Goal: Understand process/instructions: Learn about a topic

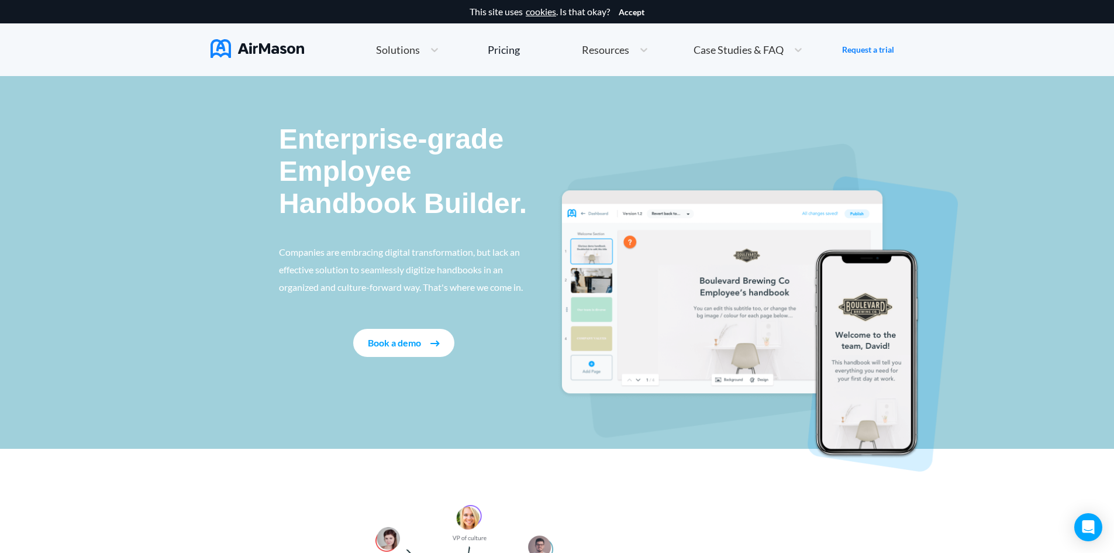
click at [234, 49] on img at bounding box center [258, 48] width 94 height 19
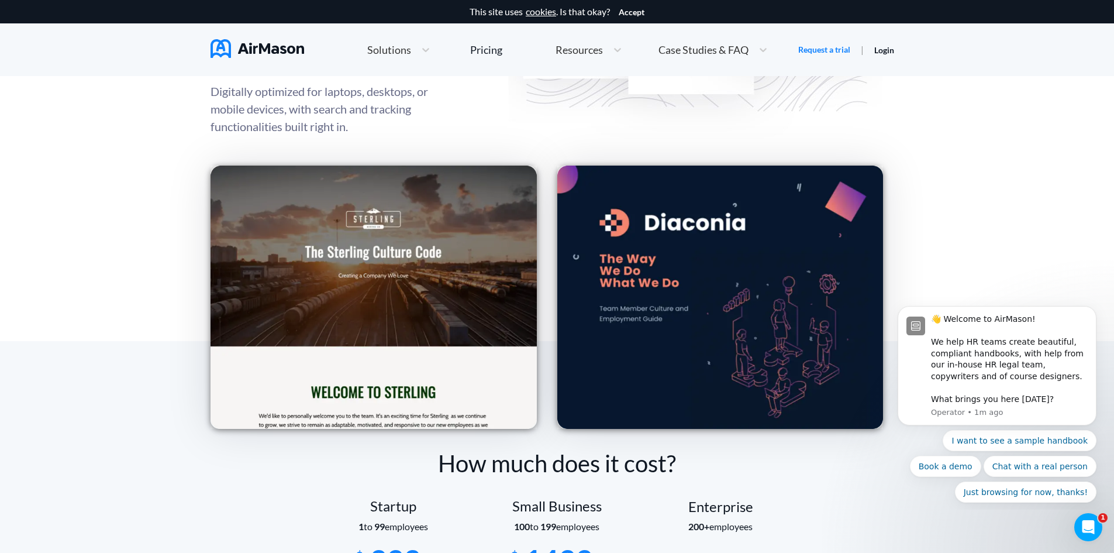
scroll to position [1638, 0]
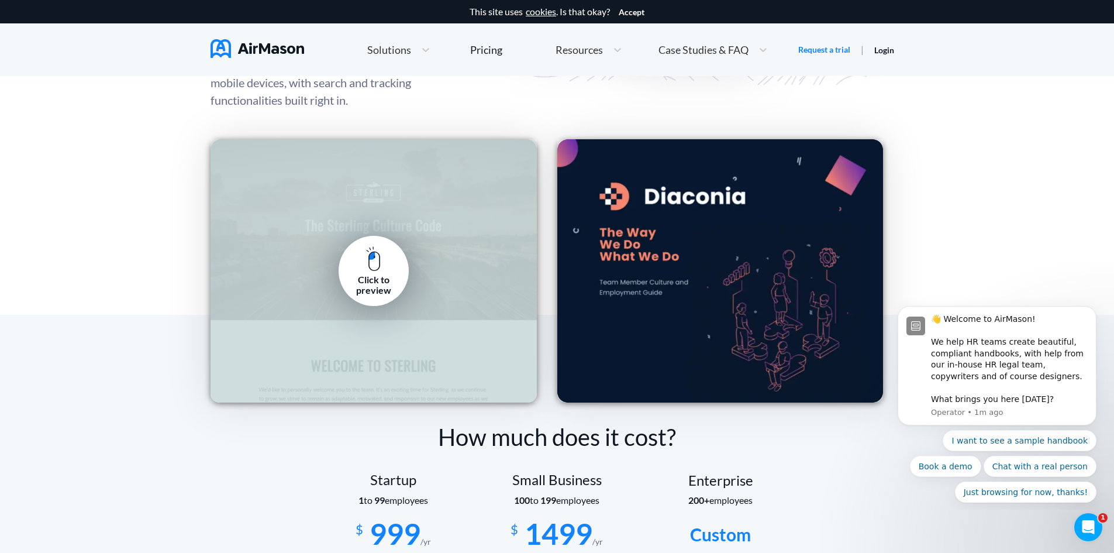
click at [390, 239] on div "Click to preview" at bounding box center [374, 270] width 326 height 263
click at [365, 277] on div "Click to preview" at bounding box center [373, 285] width 53 height 22
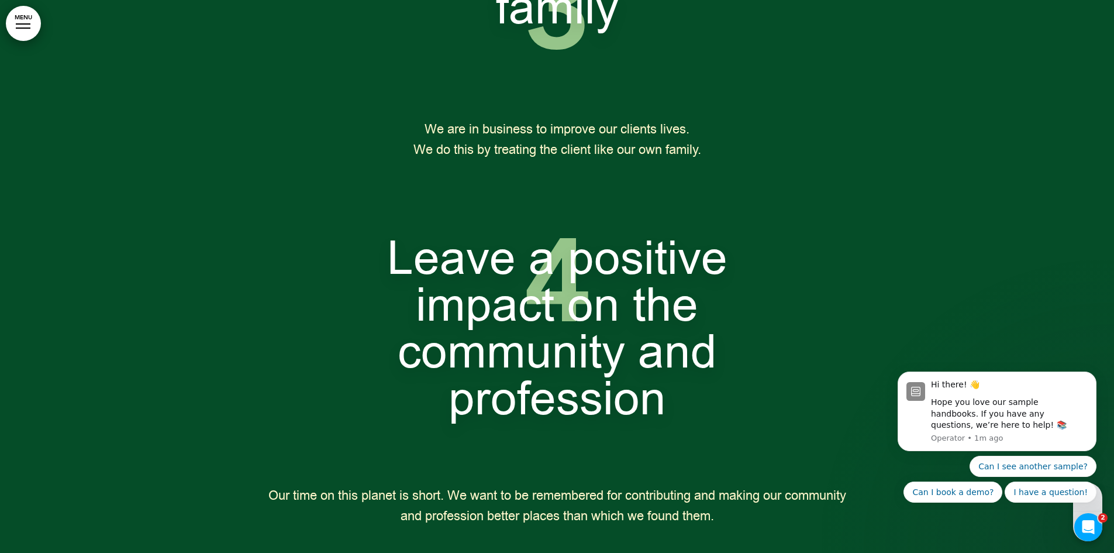
scroll to position [2515, 0]
